Goal: Transaction & Acquisition: Purchase product/service

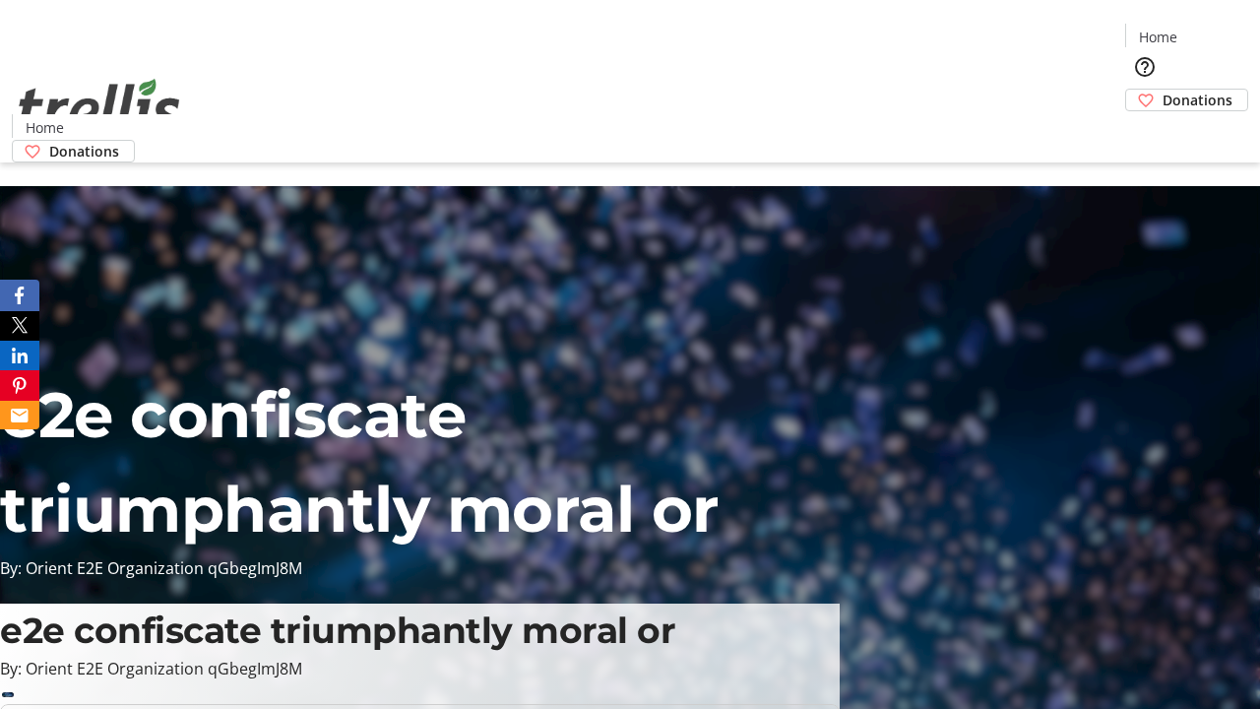
click at [1162, 90] on span "Donations" at bounding box center [1197, 100] width 70 height 21
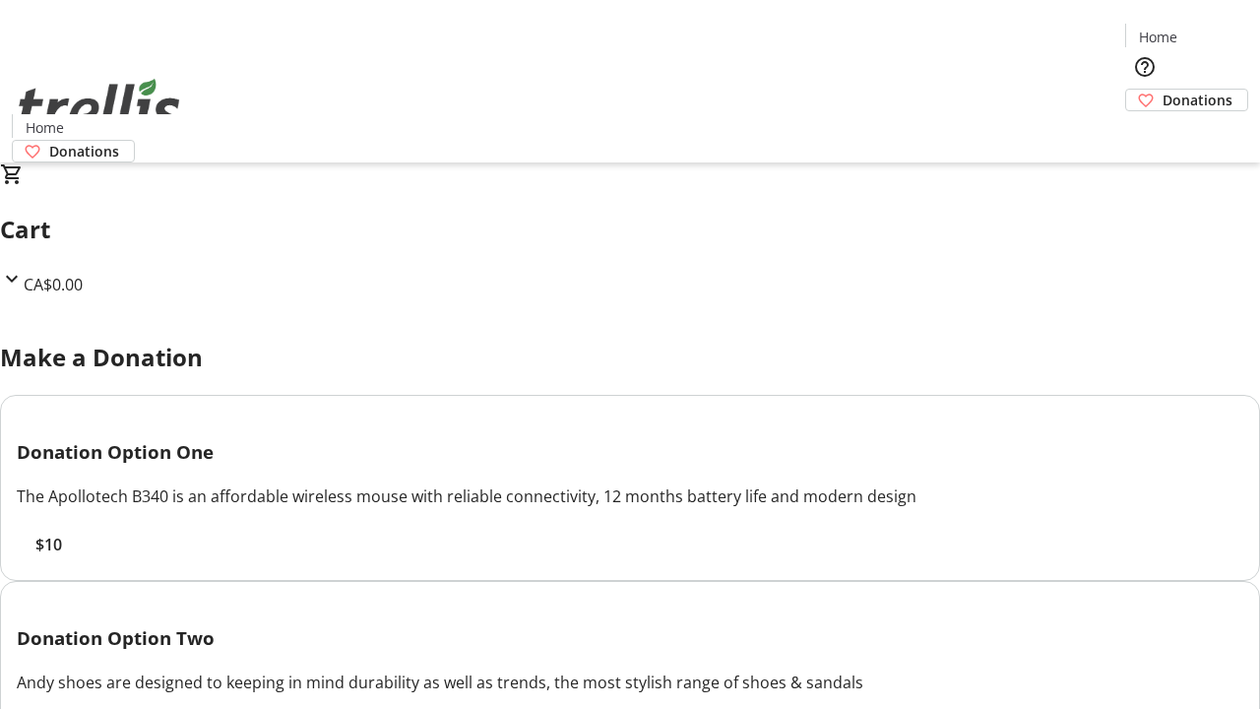
select select "CA"
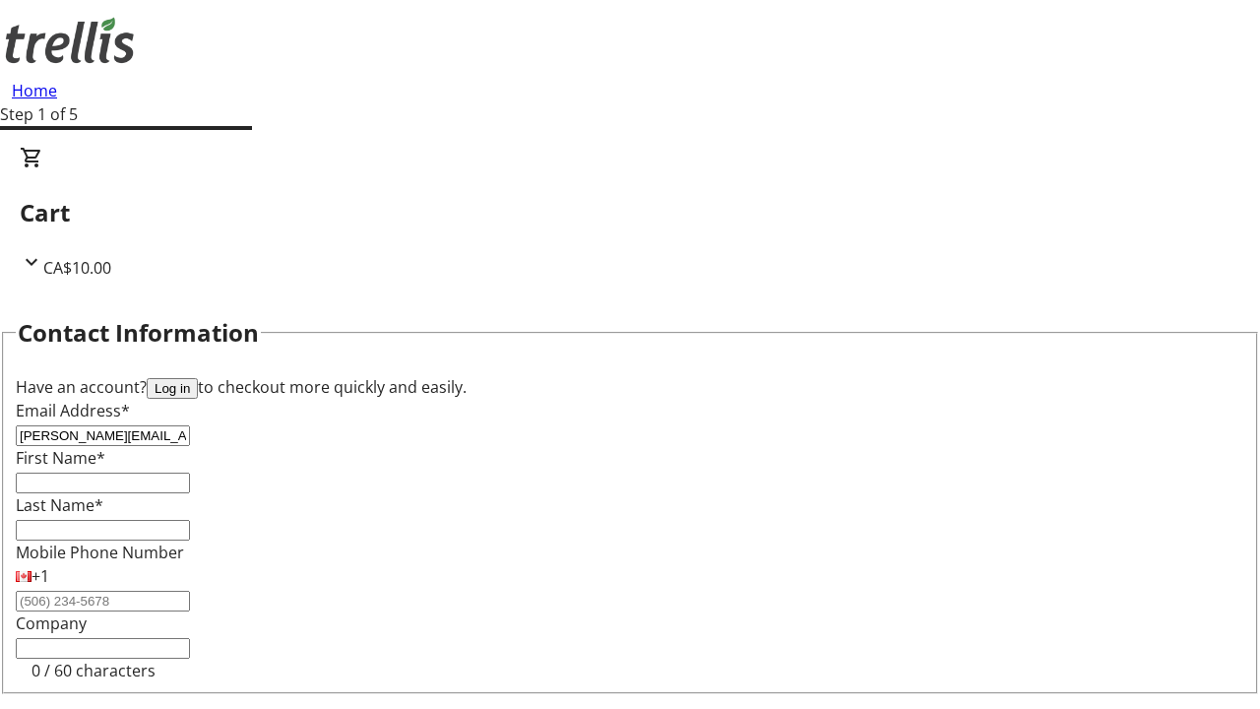
type input "[PERSON_NAME][EMAIL_ADDRESS][DOMAIN_NAME]"
type input "[PERSON_NAME]"
type input "Blick"
type input "[STREET_ADDRESS][PERSON_NAME]"
type input "Kelowna"
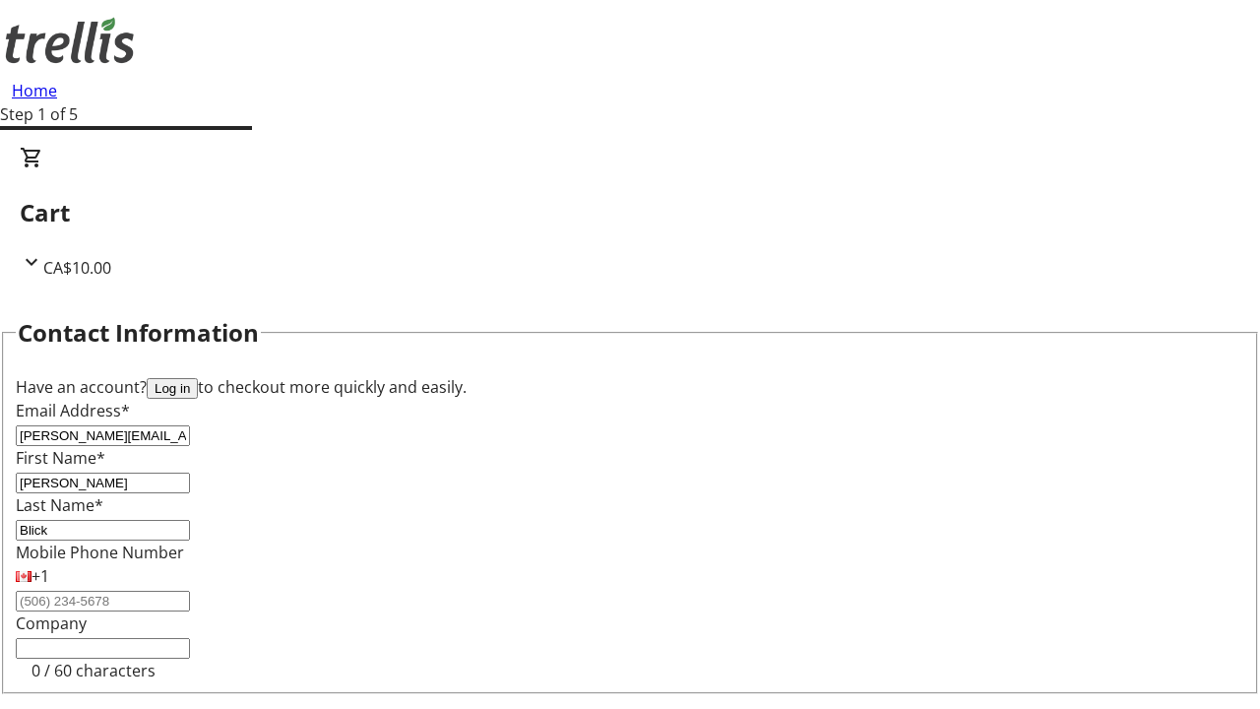
select select "BC"
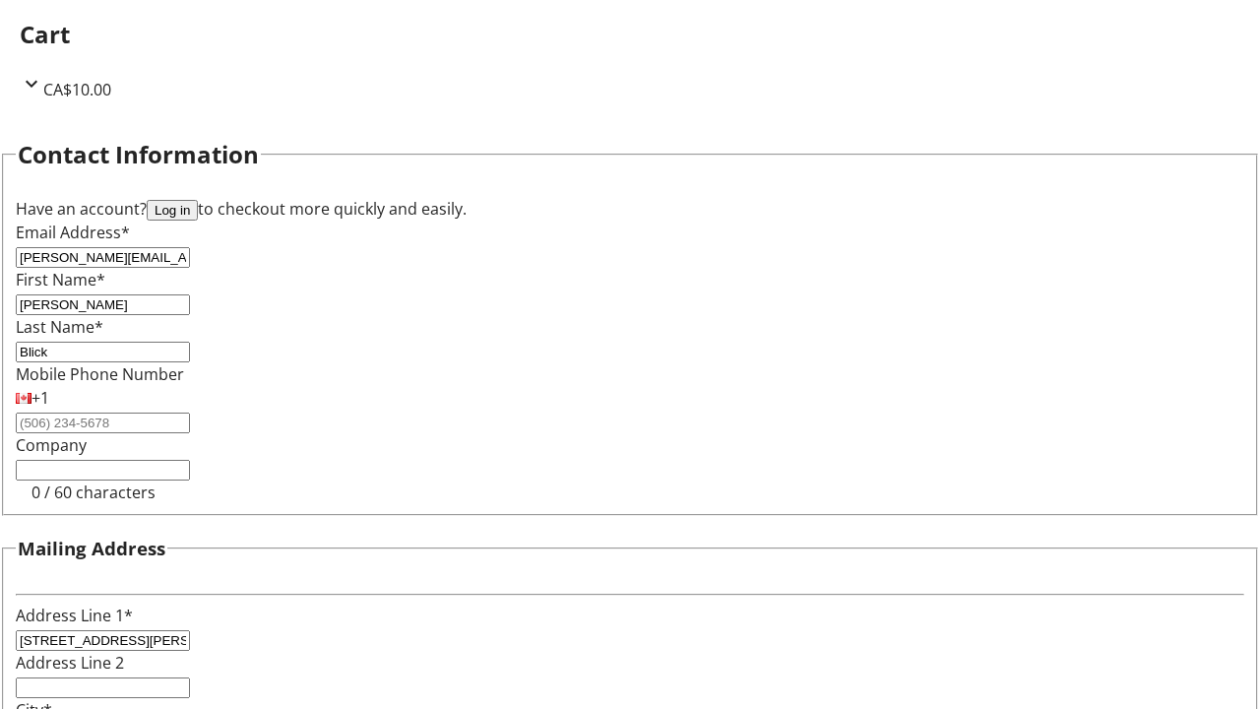
type input "Kelowna"
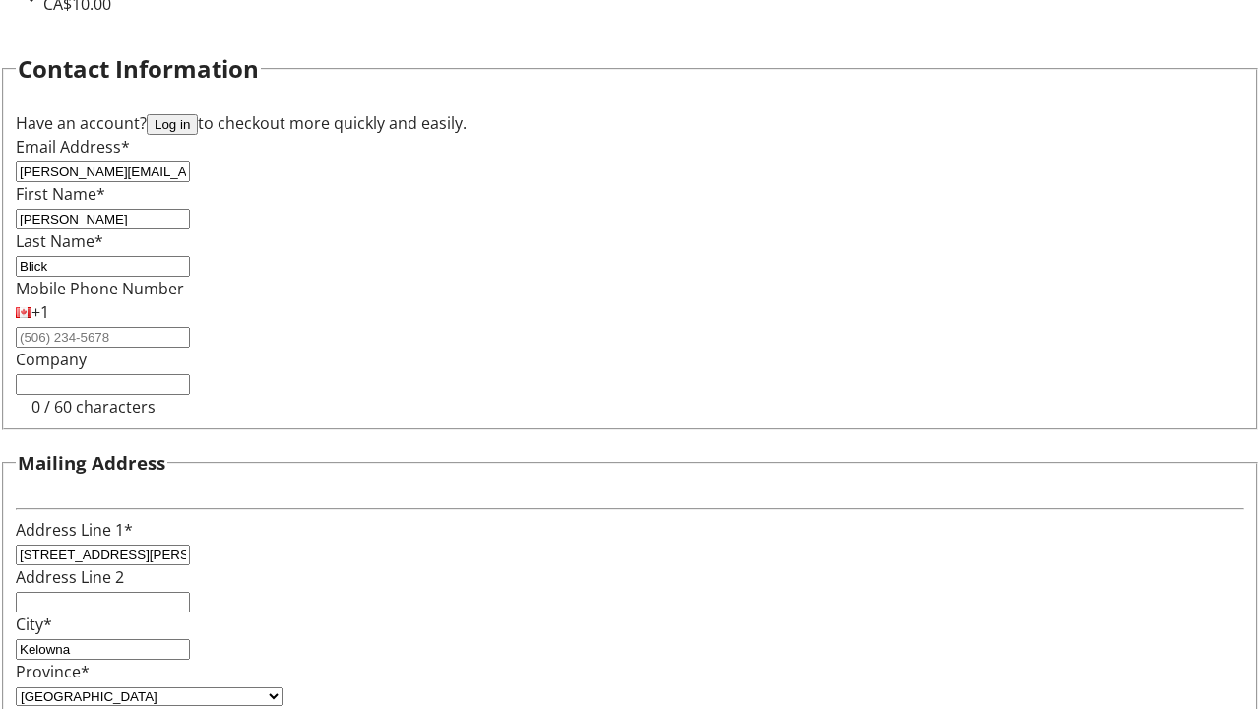
type input "V1Y 0C2"
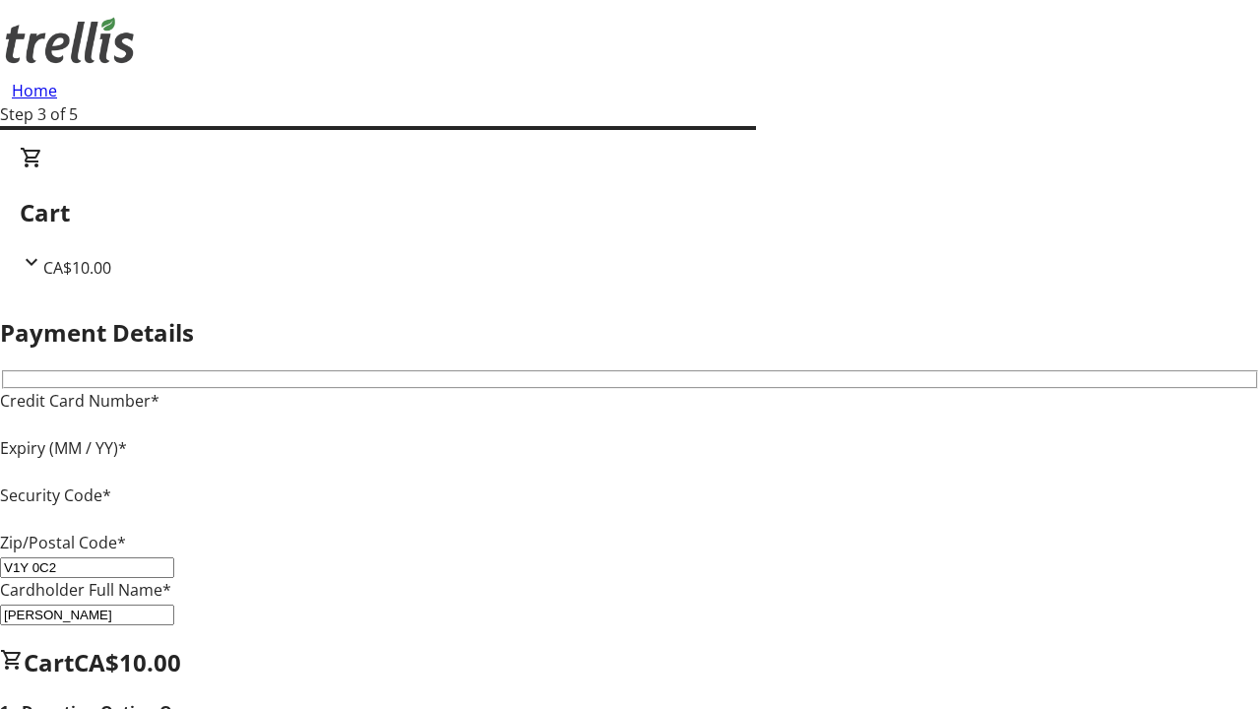
type input "V1Y 0C2"
